Goal: Task Accomplishment & Management: Manage account settings

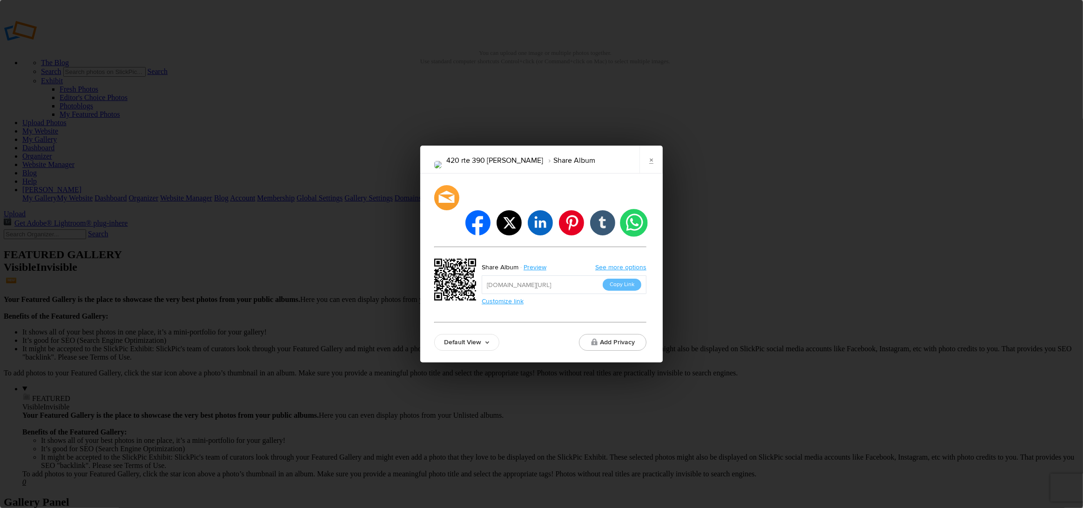
drag, startPoint x: 623, startPoint y: 273, endPoint x: 643, endPoint y: 222, distance: 55.4
click at [623, 279] on button "Copy Link" at bounding box center [622, 285] width 39 height 12
click at [651, 174] on link "×" at bounding box center [650, 160] width 23 height 28
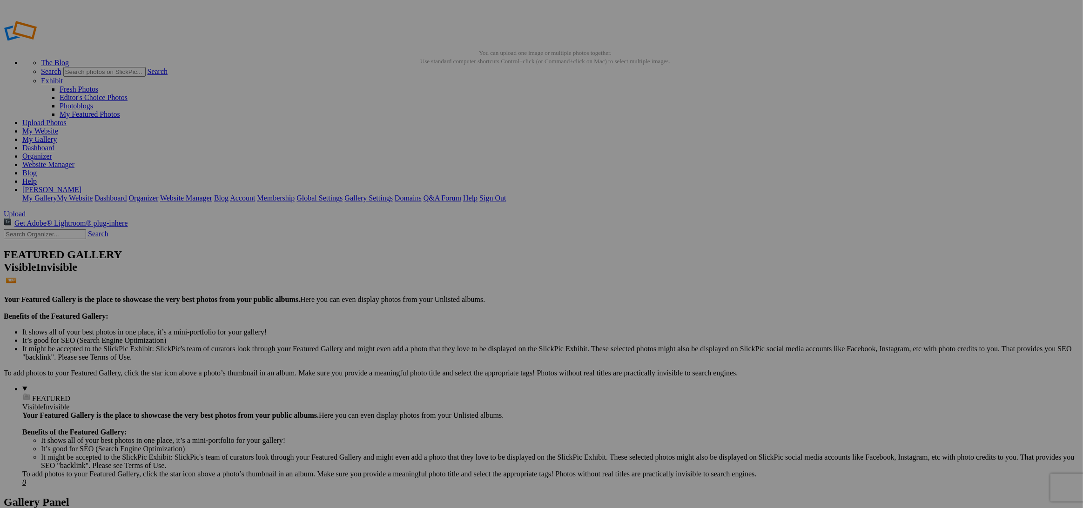
click at [446, 267] on input "text" at bounding box center [468, 272] width 101 height 10
type input "[MEDICAL_DATA] Final"
click at [458, 301] on span "Create" at bounding box center [449, 305] width 20 height 8
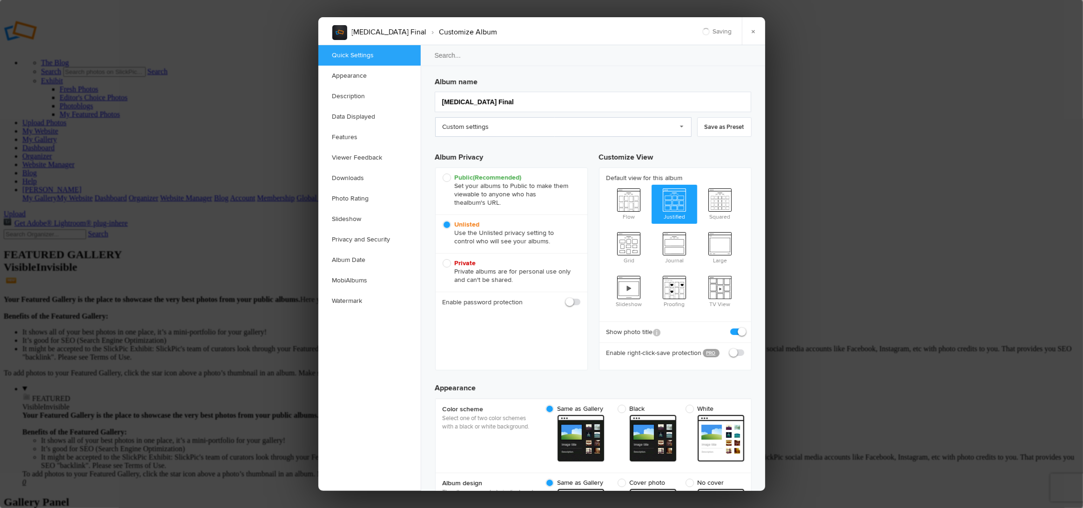
click at [553, 131] on link "Custom settings" at bounding box center [563, 127] width 256 height 20
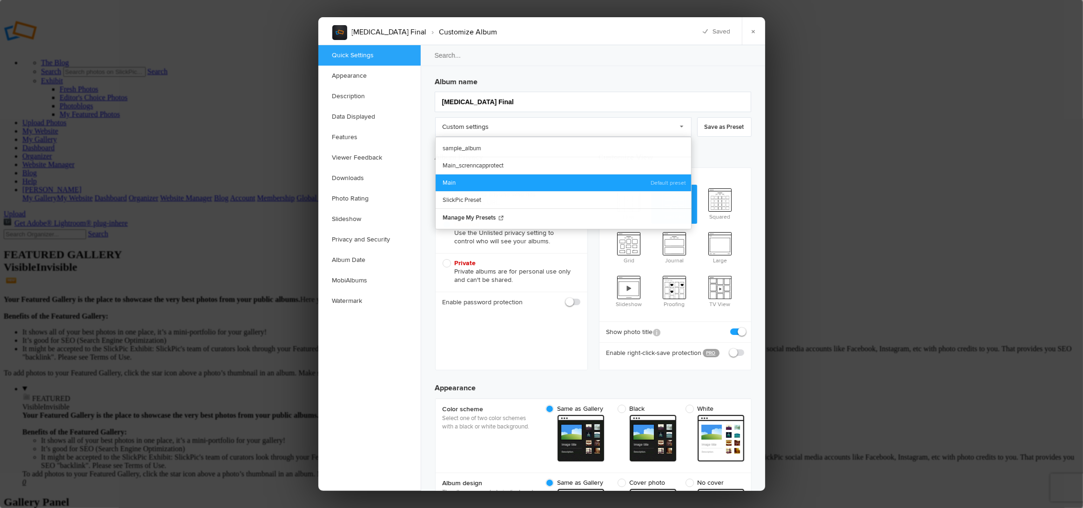
click at [471, 175] on link "Main" at bounding box center [564, 182] width 256 height 17
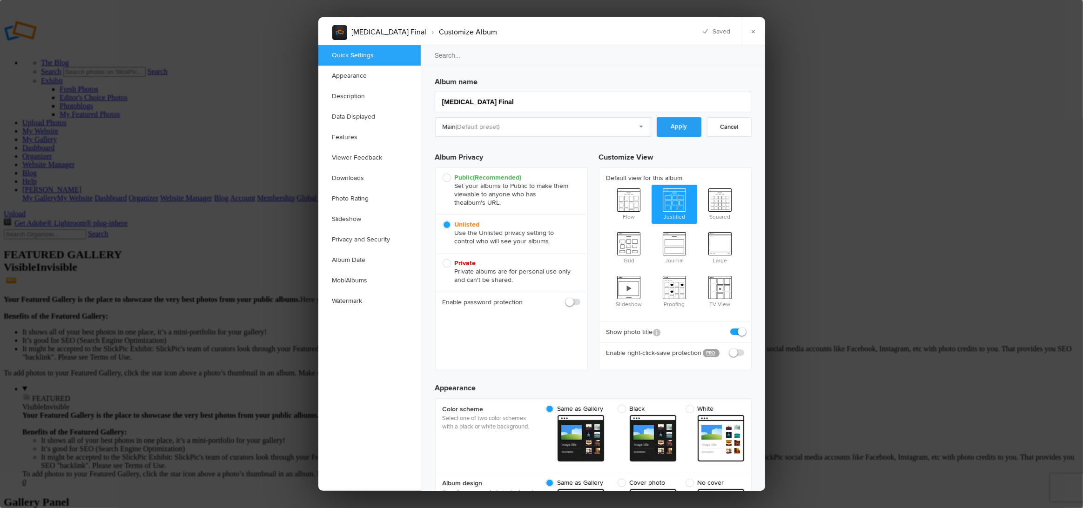
click at [690, 130] on link "Apply" at bounding box center [679, 127] width 45 height 20
checkbox input "true"
click at [756, 37] on link "×" at bounding box center [753, 31] width 23 height 28
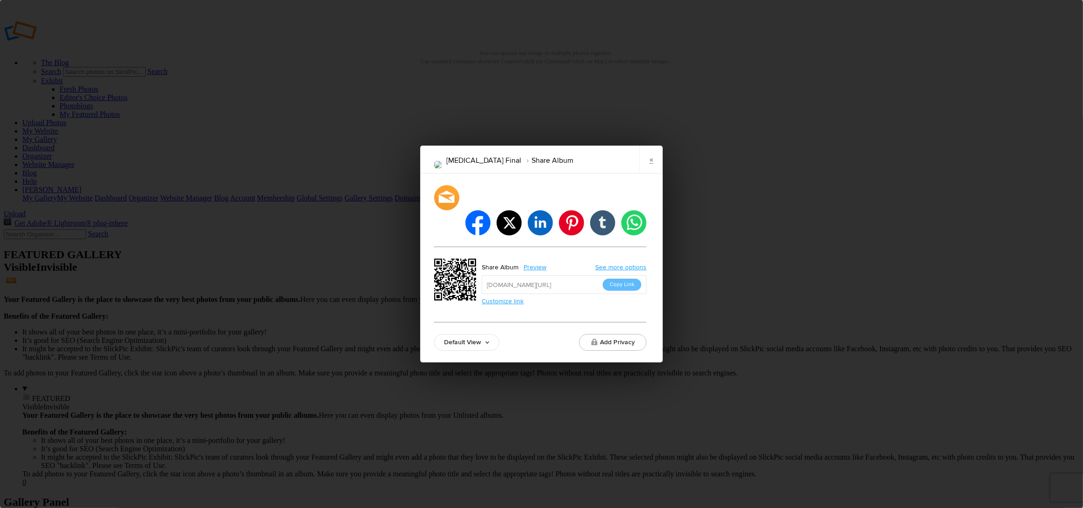
drag, startPoint x: 623, startPoint y: 273, endPoint x: 624, endPoint y: 268, distance: 5.7
click at [624, 279] on button "Copy Link" at bounding box center [622, 285] width 39 height 12
click at [648, 172] on link "×" at bounding box center [650, 160] width 23 height 28
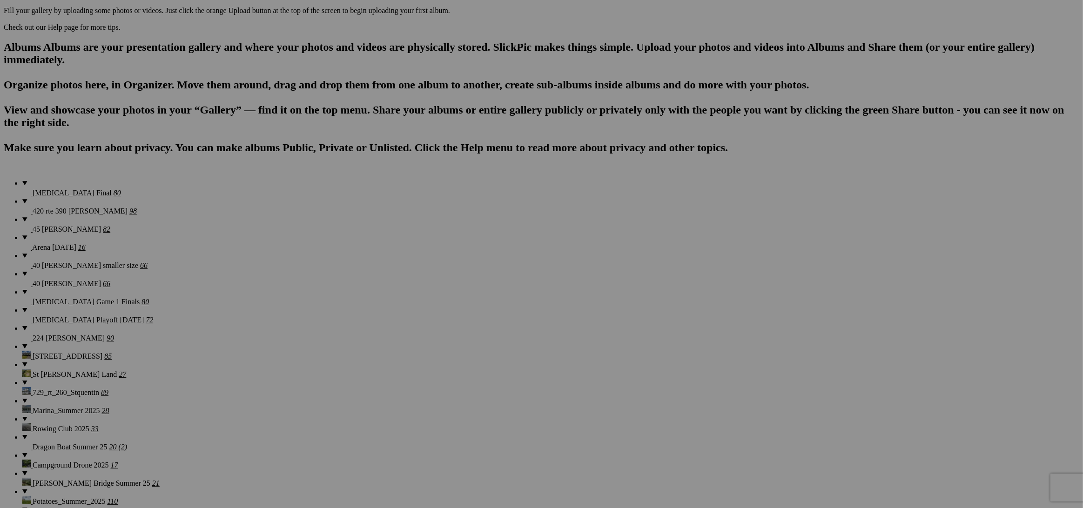
scroll to position [546, 0]
click at [480, 320] on span "Yes" at bounding box center [474, 324] width 11 height 8
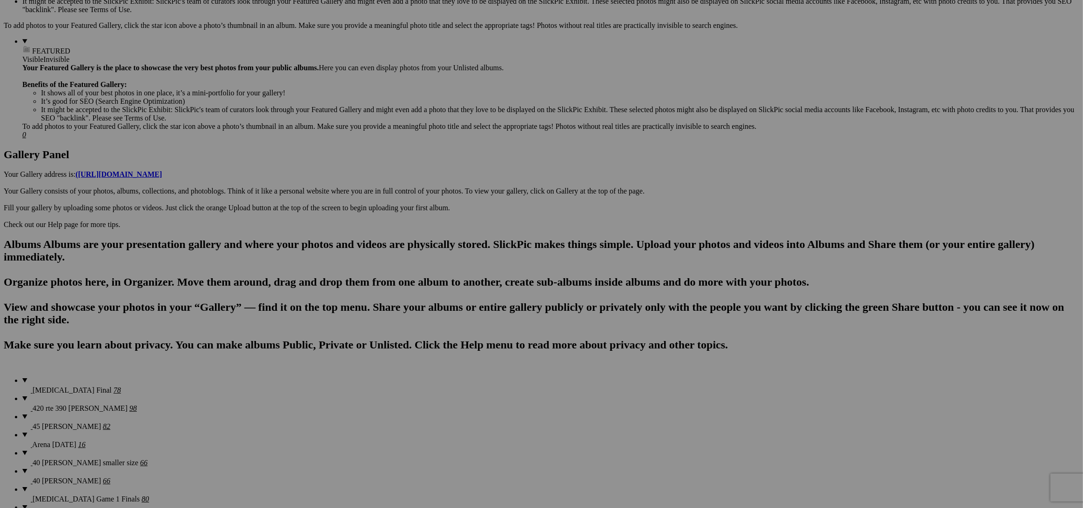
scroll to position [0, 0]
